Goal: Task Accomplishment & Management: Manage account settings

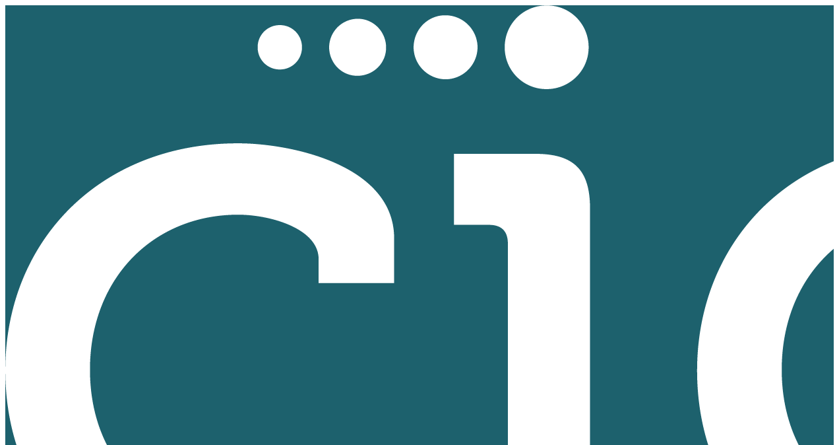
scroll to position [975, 1452]
type input "04:00 pm"
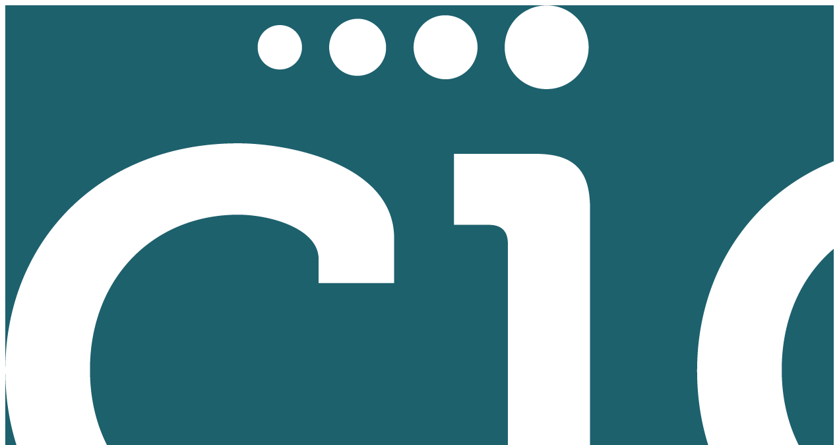
scroll to position [1503, 0]
